Goal: Task Accomplishment & Management: Manage account settings

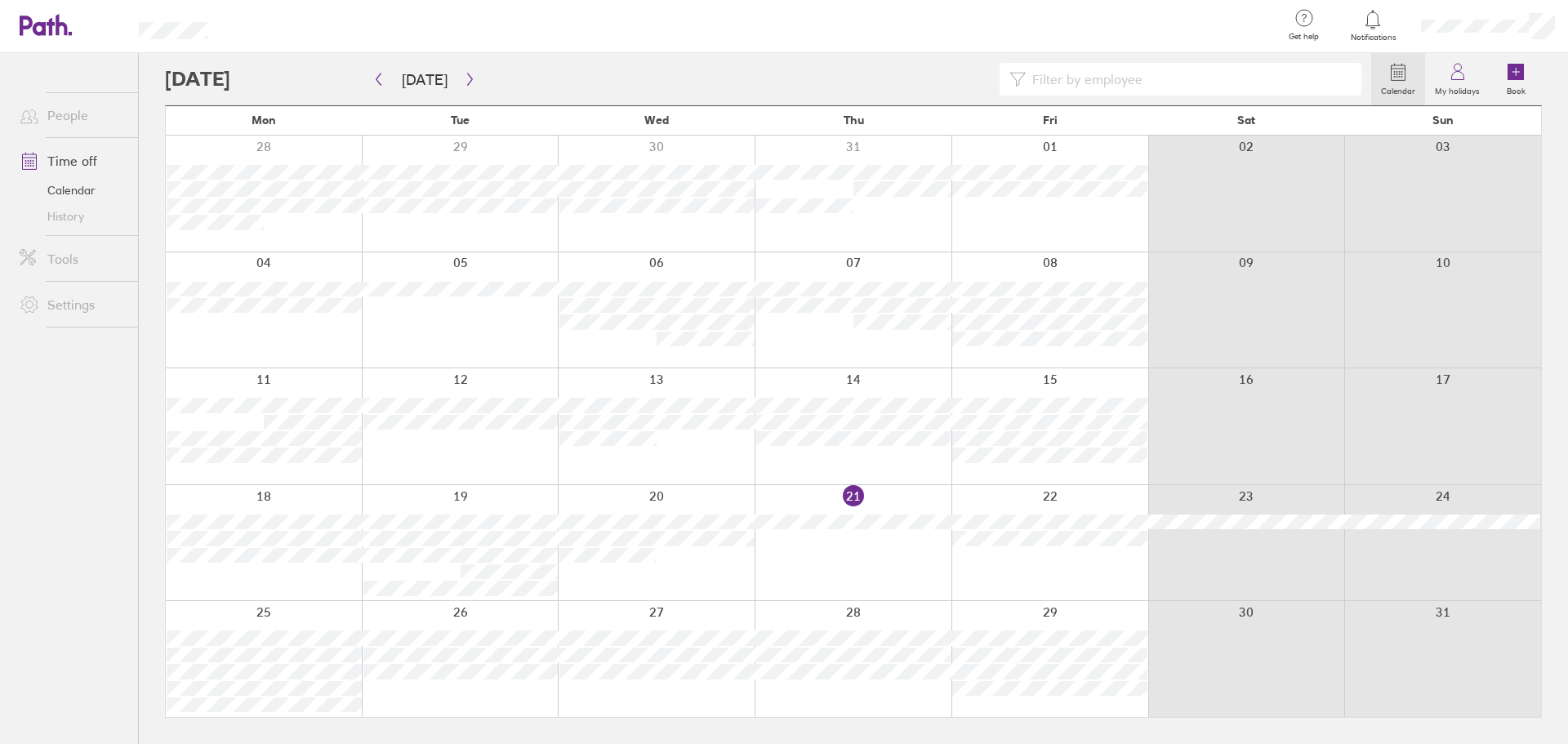
click at [588, 79] on div at bounding box center [768, 79] width 1206 height 33
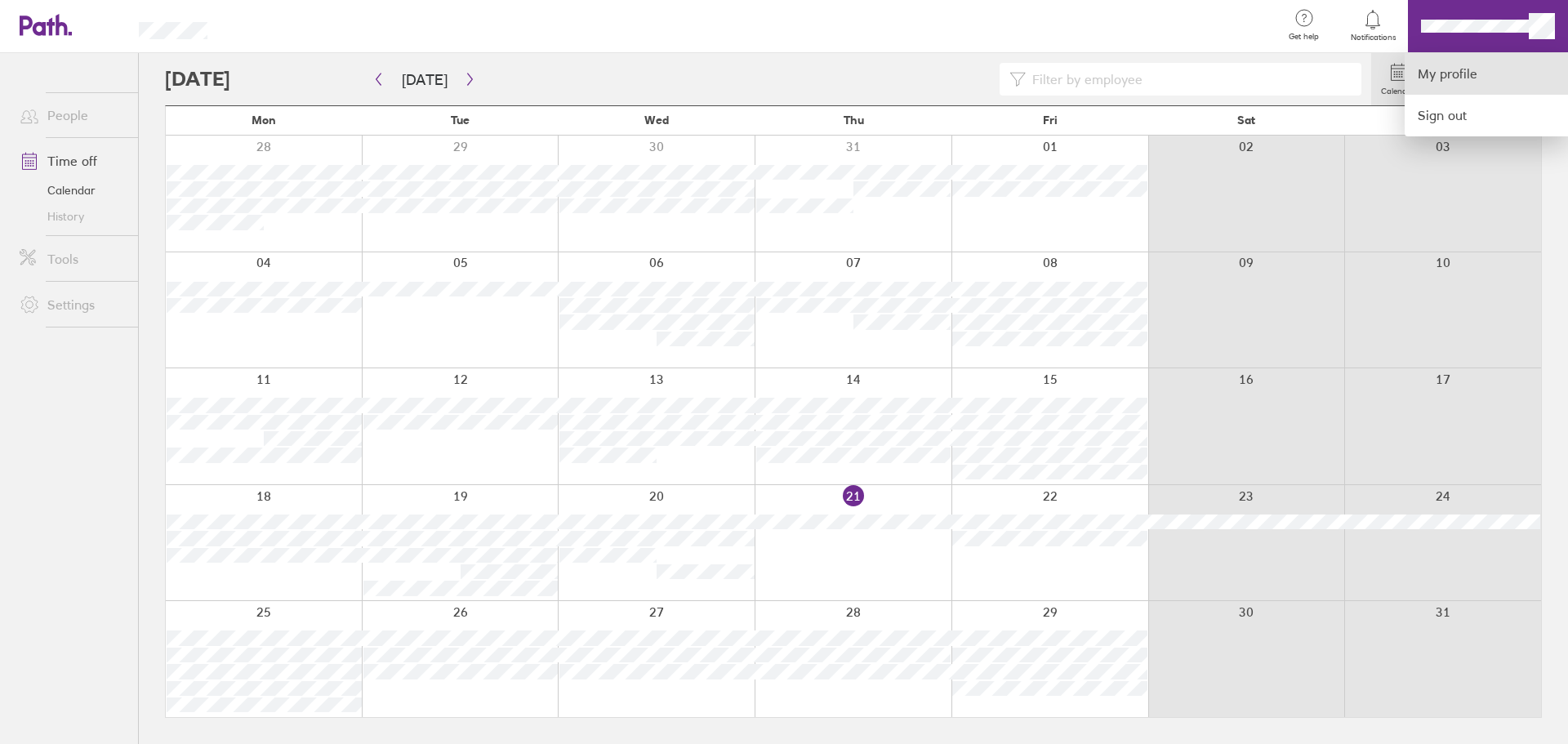
click at [1497, 67] on link "My profile" at bounding box center [1486, 74] width 163 height 42
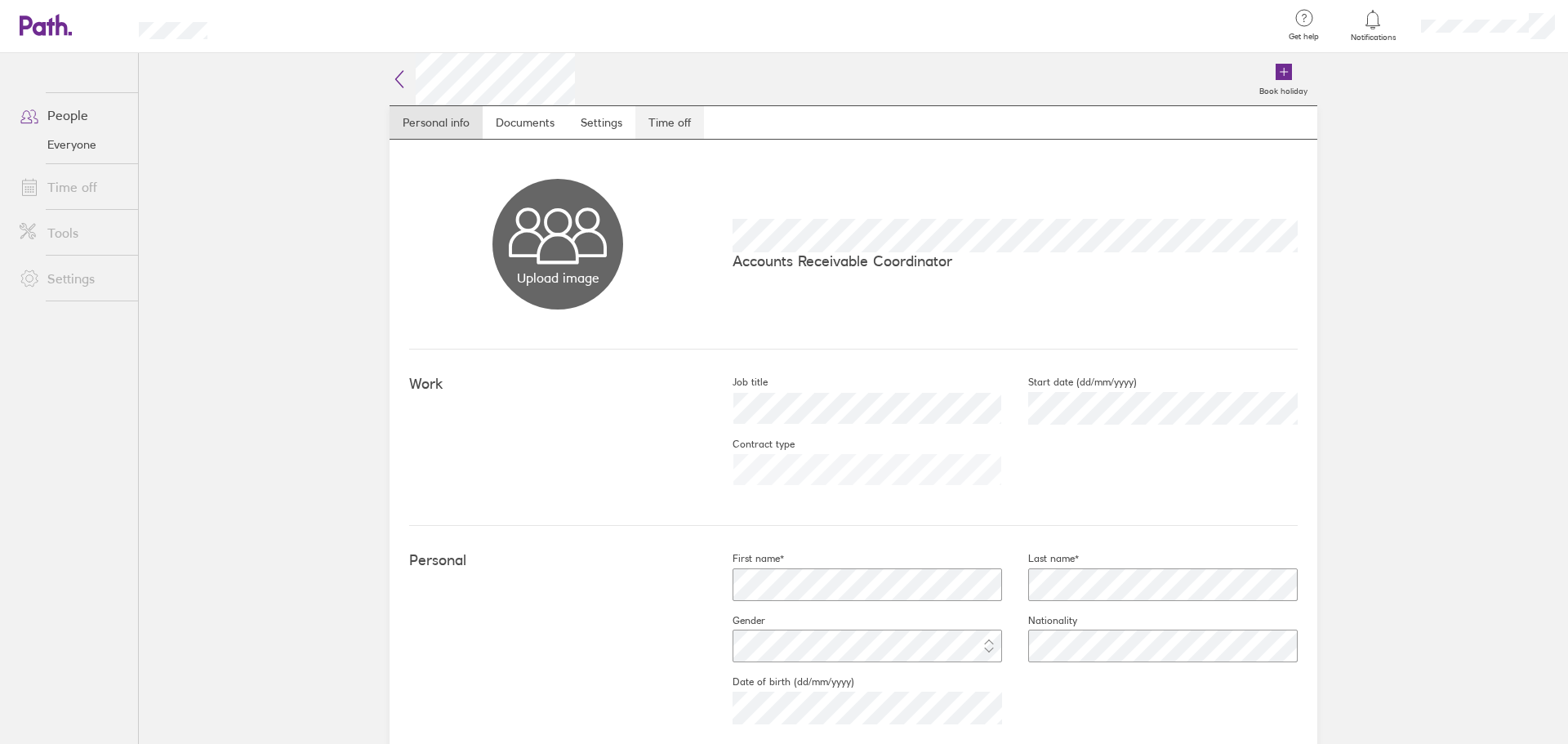
click at [636, 114] on link "Time off" at bounding box center [669, 122] width 68 height 33
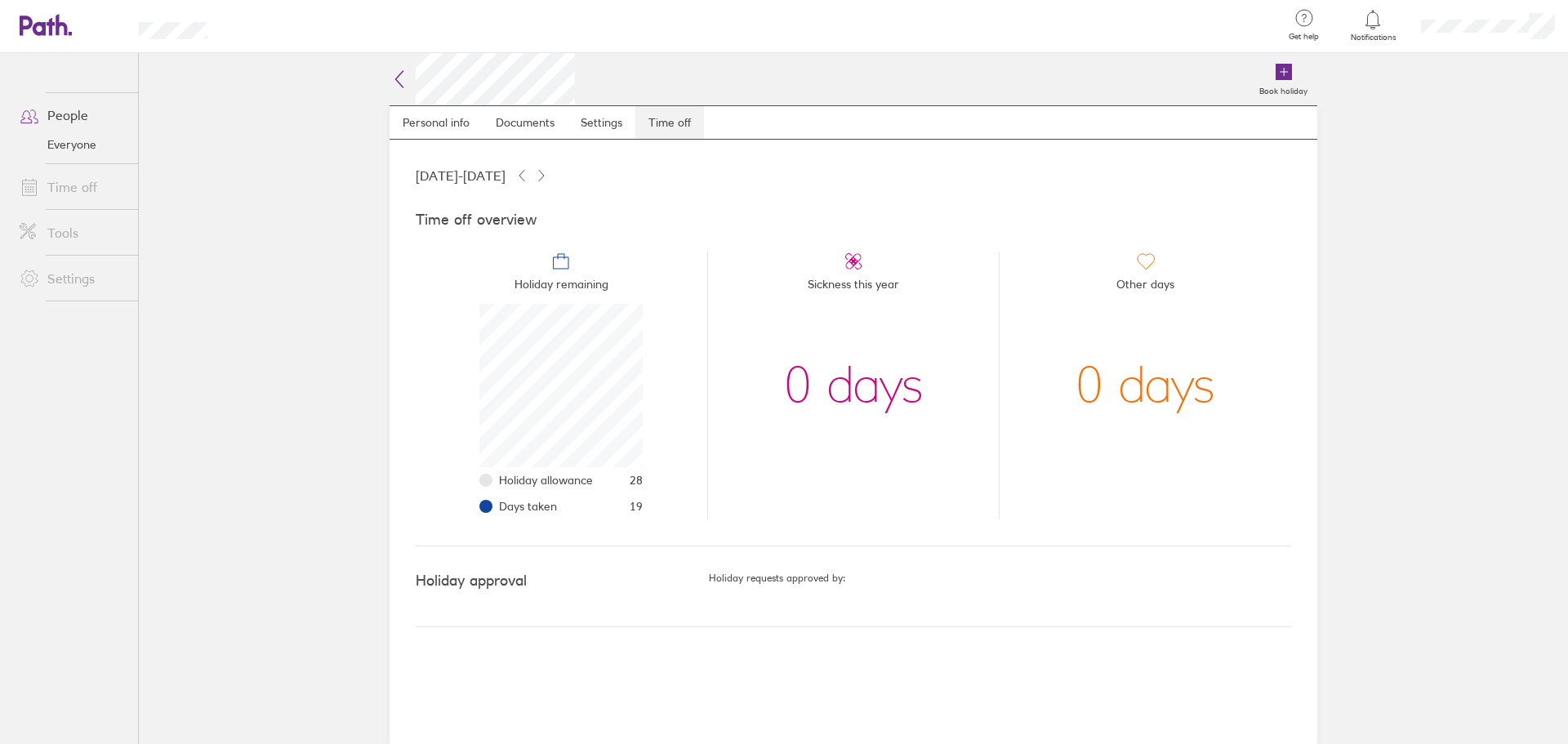
scroll to position [163, 163]
click at [70, 176] on link "Time off" at bounding box center [72, 187] width 131 height 33
